Goal: Find specific page/section: Find specific page/section

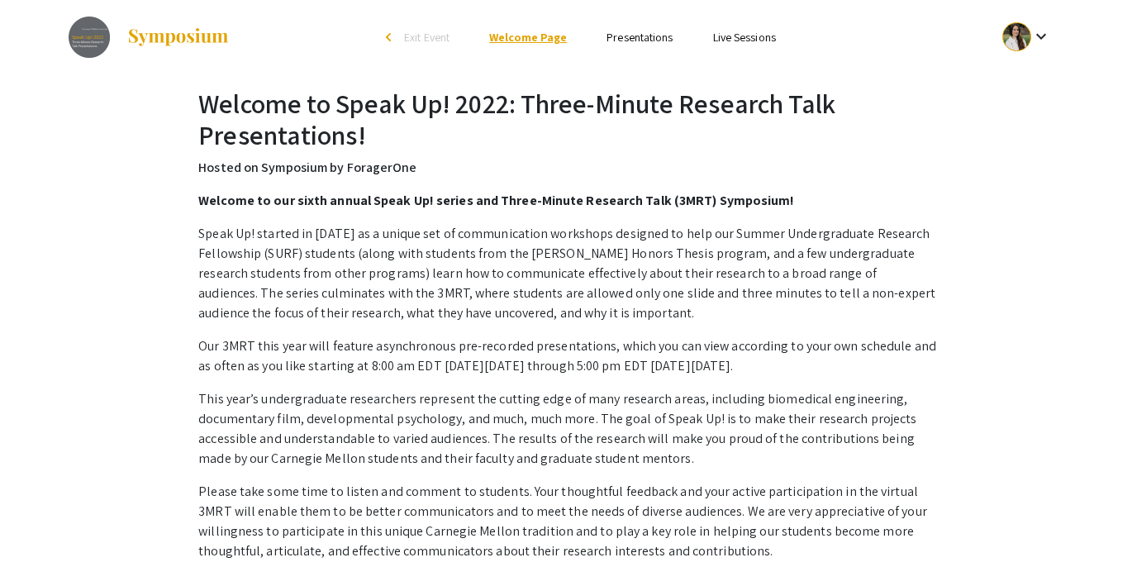
click at [513, 37] on link "Welcome Page" at bounding box center [528, 37] width 78 height 15
click at [609, 37] on link "Presentations" at bounding box center [639, 37] width 66 height 15
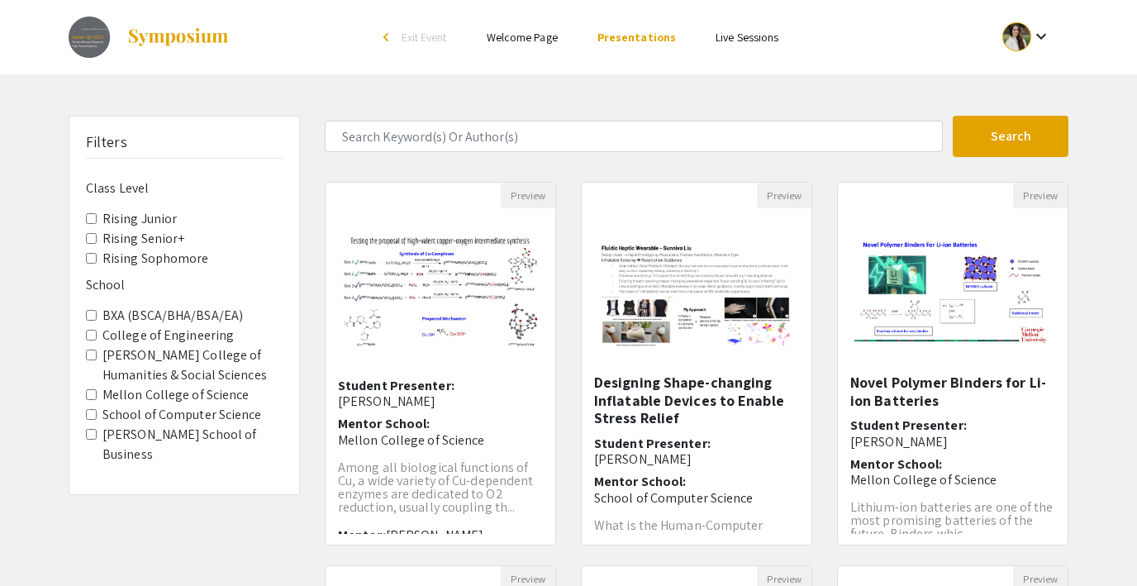
click at [735, 44] on link "Live Sessions" at bounding box center [747, 37] width 63 height 15
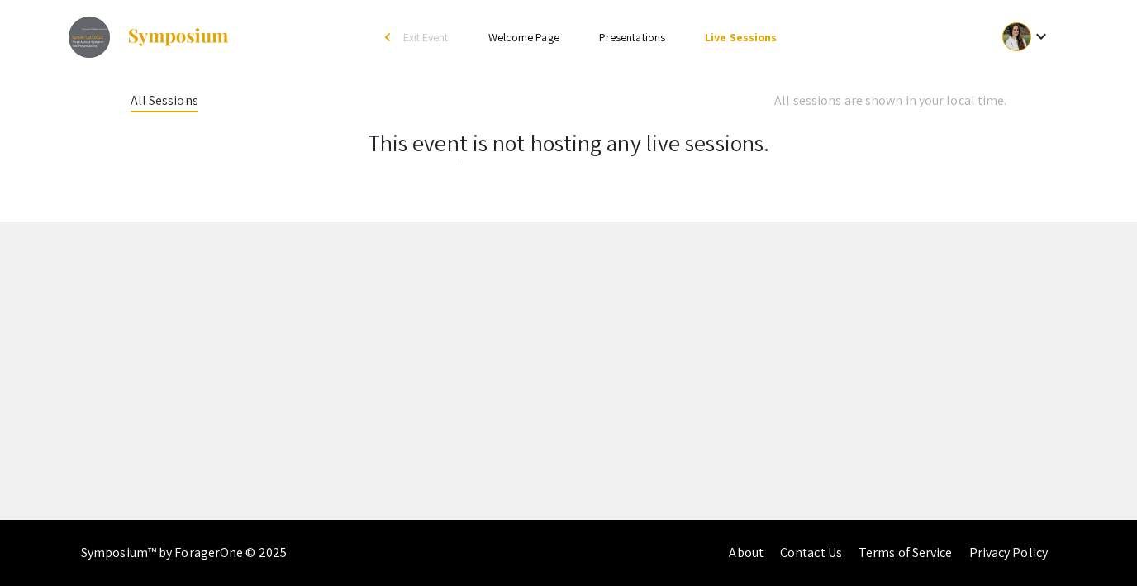
click at [638, 40] on link "Presentations" at bounding box center [632, 37] width 66 height 15
